Goal: Task Accomplishment & Management: Manage account settings

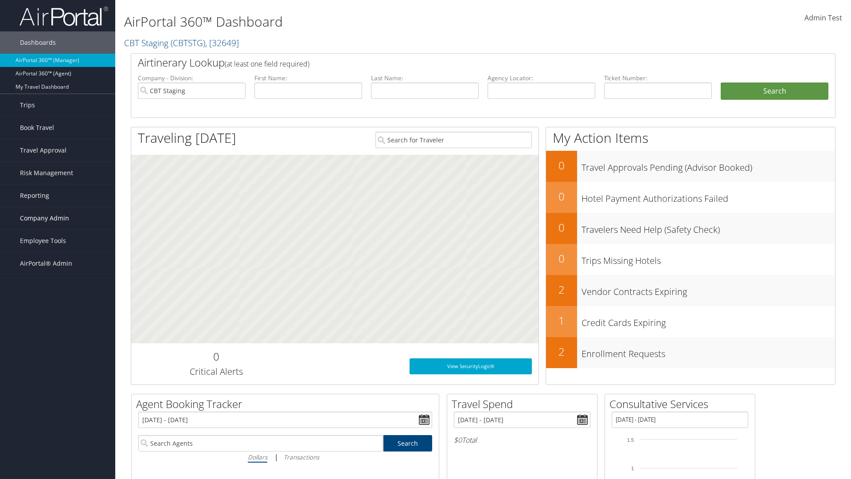
click at [58, 218] on span "Company Admin" at bounding box center [44, 218] width 49 height 22
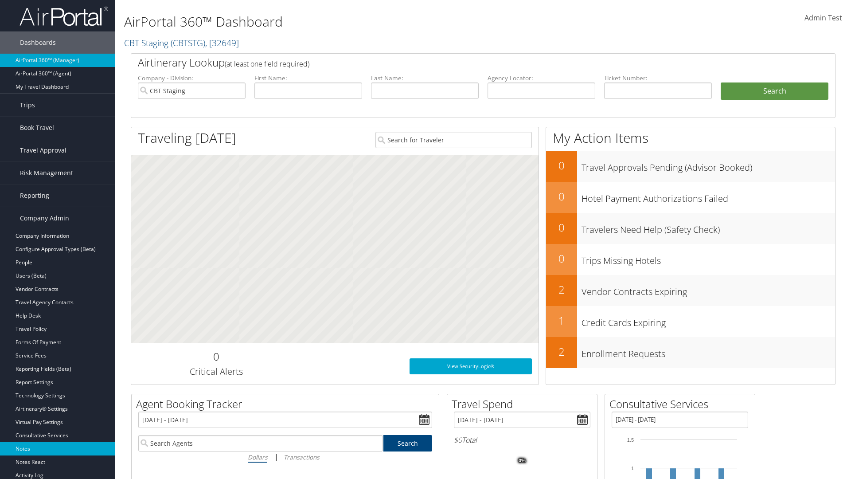
click at [58, 449] on link "Notes" at bounding box center [57, 448] width 115 height 13
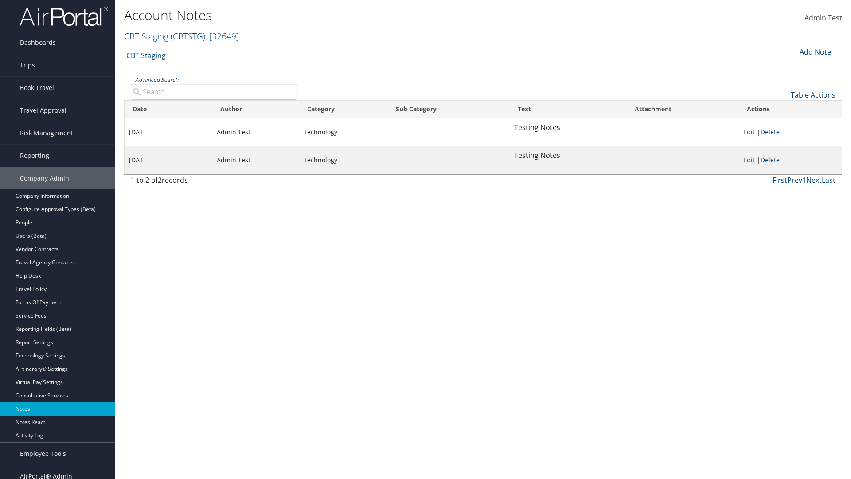
click at [815, 51] on div "Add Note" at bounding box center [815, 52] width 42 height 11
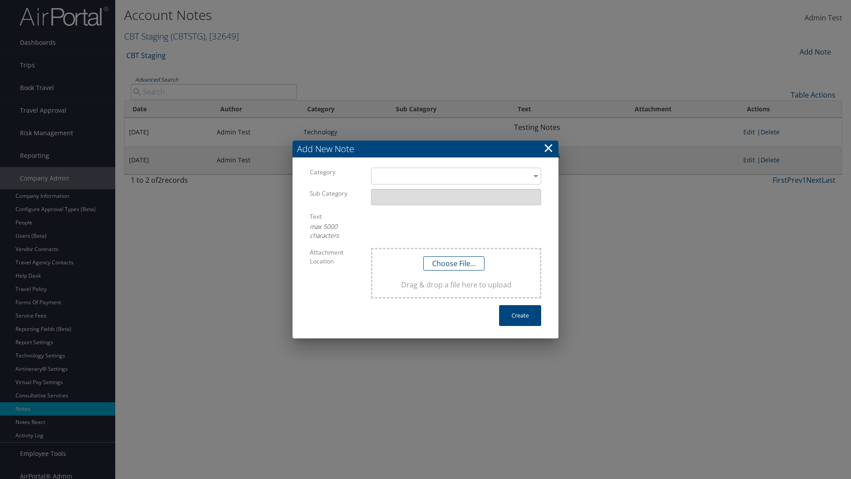
click at [426, 149] on h3 "Add New Note" at bounding box center [426, 149] width 266 height 17
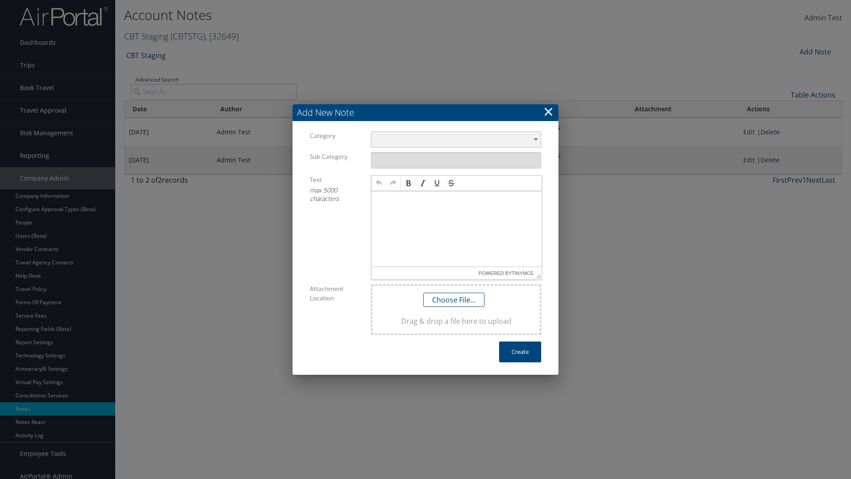
click at [456, 139] on div "​" at bounding box center [456, 139] width 170 height 16
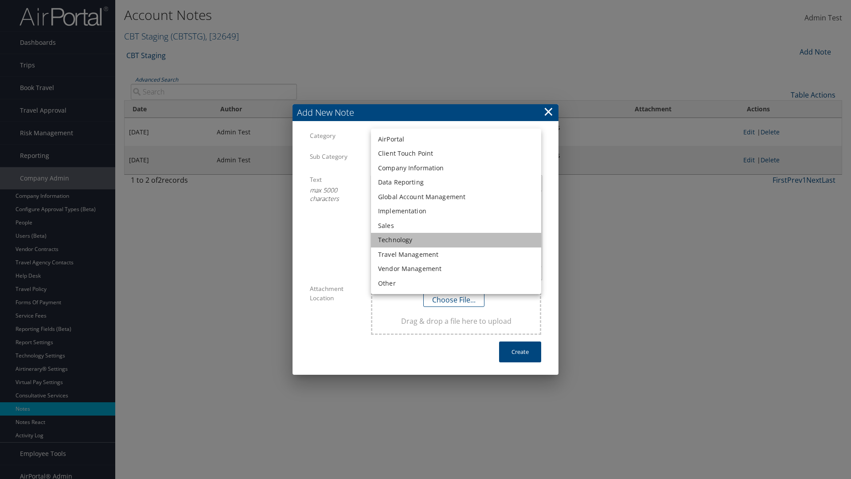
click at [456, 240] on li "Technology" at bounding box center [456, 240] width 170 height 15
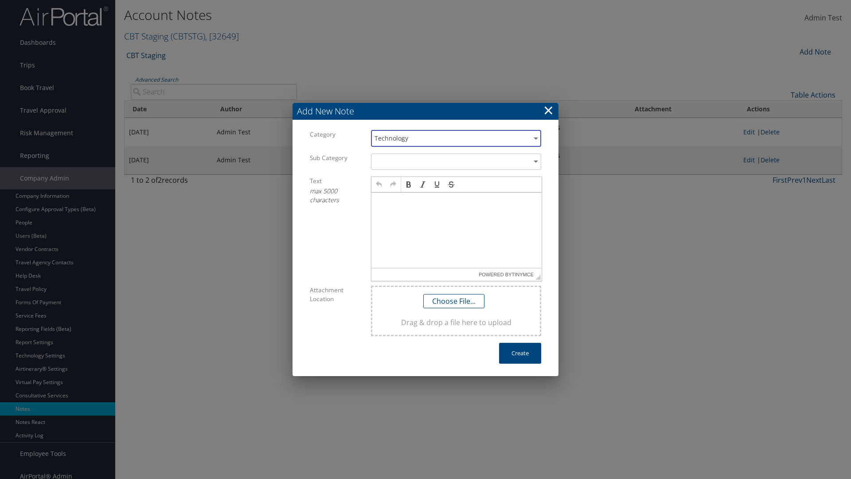
click at [457, 200] on p at bounding box center [456, 200] width 163 height 7
click at [520, 353] on button "Create" at bounding box center [520, 353] width 42 height 21
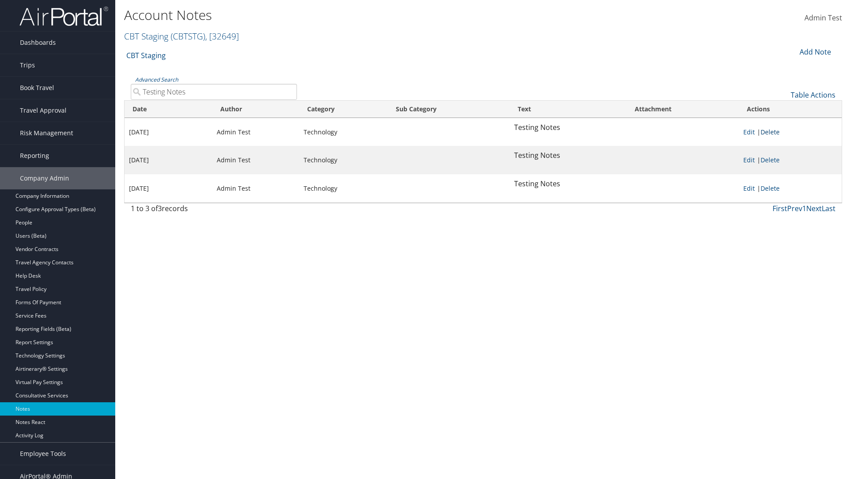
type input "Testing Notes"
click at [772, 132] on link "Delete" at bounding box center [770, 132] width 19 height 8
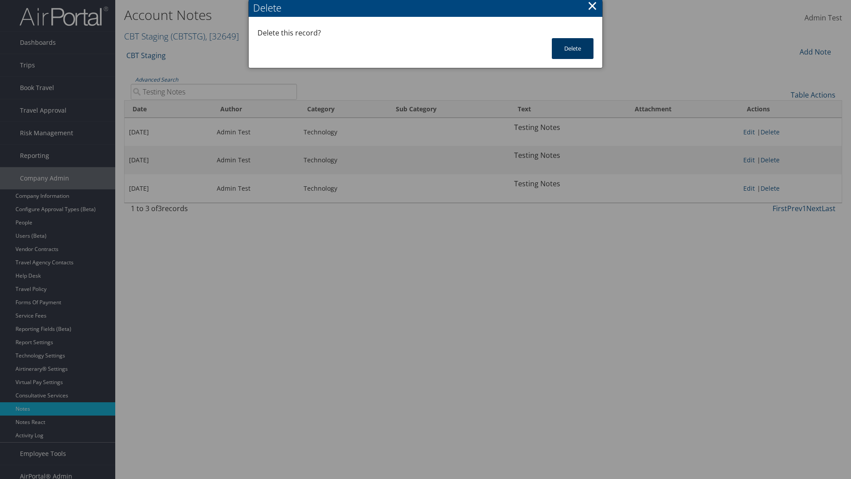
click at [573, 48] on button "Delete" at bounding box center [573, 48] width 42 height 21
